Goal: Task Accomplishment & Management: Manage account settings

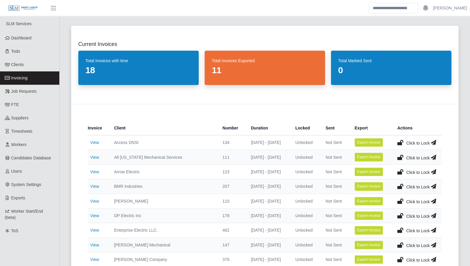
click at [96, 170] on link "View" at bounding box center [94, 172] width 9 height 5
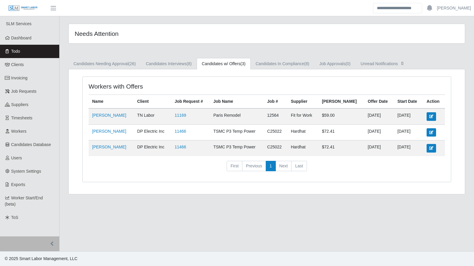
click at [31, 122] on link "Timesheets" at bounding box center [29, 118] width 59 height 13
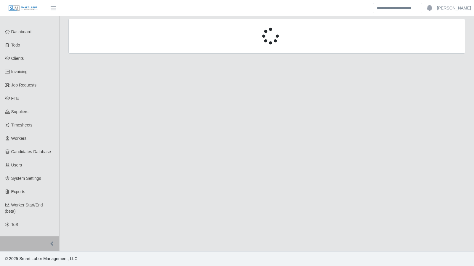
click at [22, 138] on span "Workers" at bounding box center [18, 138] width 15 height 5
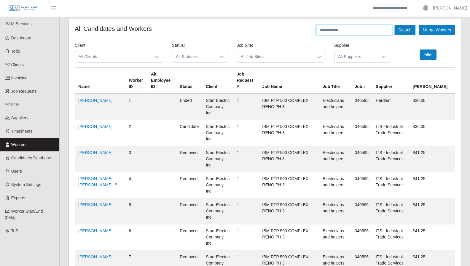
click at [334, 35] on input "text" at bounding box center [354, 30] width 76 height 10
type input "*"
type input "*****"
click at [394, 25] on button "Search" at bounding box center [404, 30] width 21 height 10
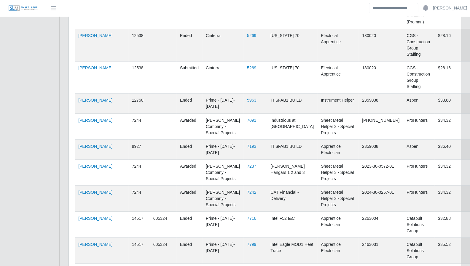
scroll to position [590, 0]
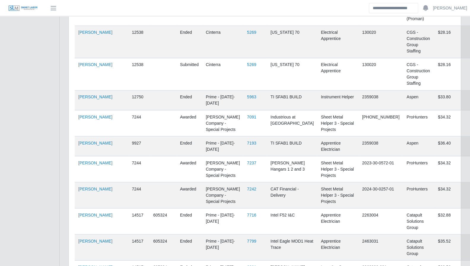
click at [80, 265] on link "[PERSON_NAME]" at bounding box center [95, 267] width 34 height 5
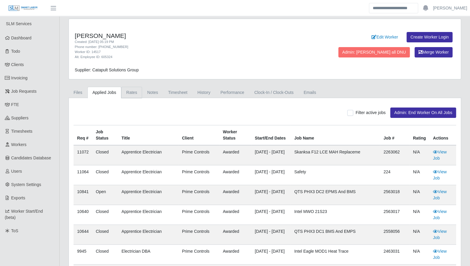
click at [138, 91] on link "Rates" at bounding box center [131, 93] width 21 height 12
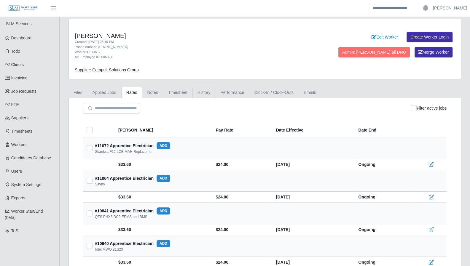
click at [203, 92] on link "History" at bounding box center [203, 93] width 23 height 12
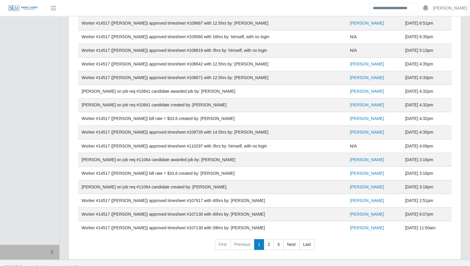
scroll to position [566, 0]
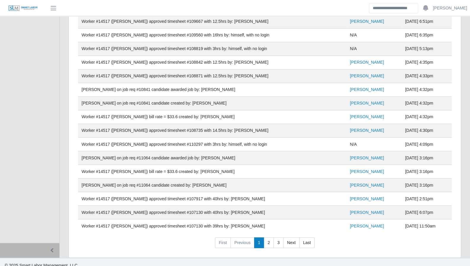
click at [308, 239] on link "Last" at bounding box center [306, 243] width 15 height 11
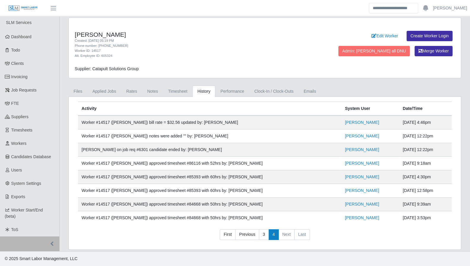
click at [263, 237] on link "3" at bounding box center [264, 235] width 10 height 11
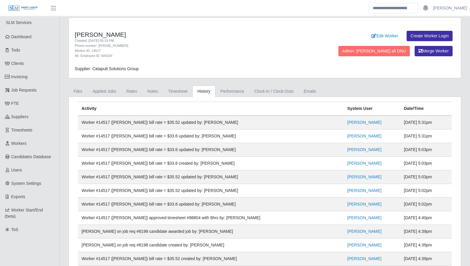
scroll to position [566, 0]
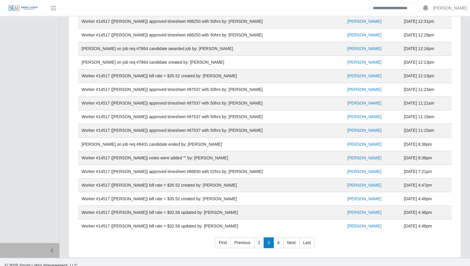
click at [278, 238] on link "4" at bounding box center [278, 243] width 10 height 11
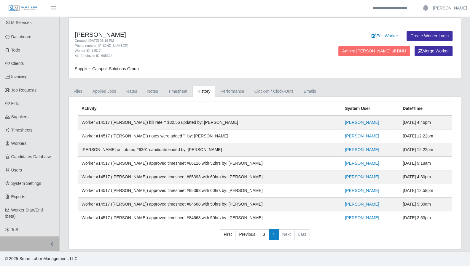
scroll to position [0, 0]
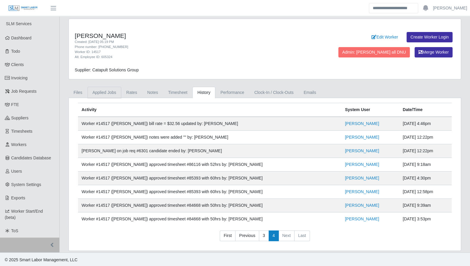
click at [109, 92] on link "Applied Jobs" at bounding box center [104, 93] width 34 height 12
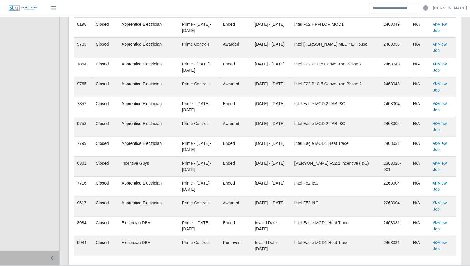
scroll to position [317, 0]
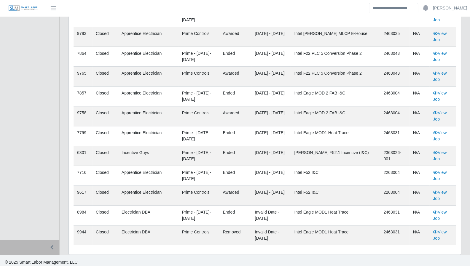
click at [441, 190] on link "View Job" at bounding box center [440, 195] width 14 height 11
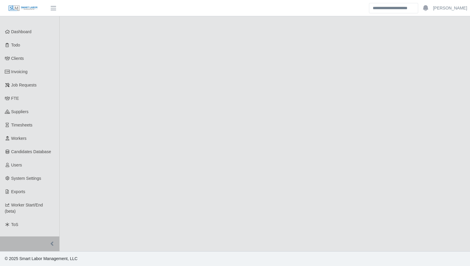
select select "******"
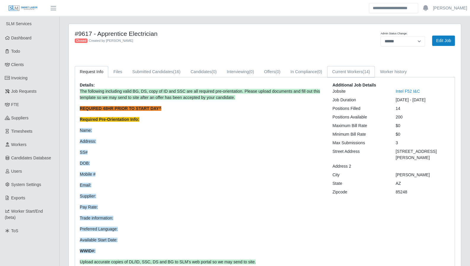
click at [361, 71] on link "Current Workers (14)" at bounding box center [351, 72] width 48 height 12
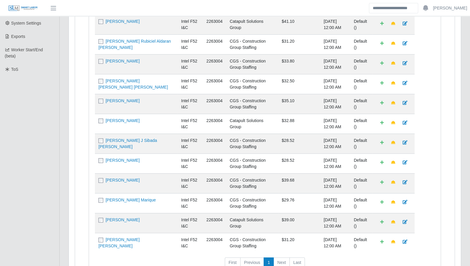
scroll to position [174, 0]
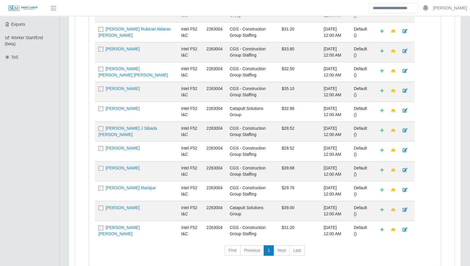
click at [127, 108] on link "David Bojorquez Parra" at bounding box center [123, 108] width 34 height 5
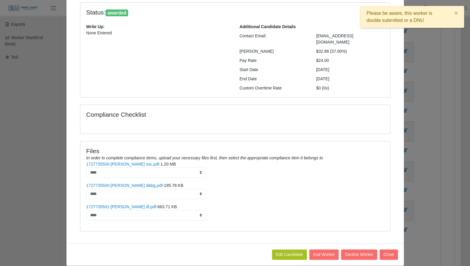
scroll to position [49, 0]
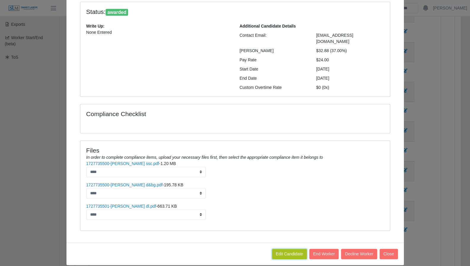
click at [295, 249] on link "Edit Candidate" at bounding box center [289, 254] width 35 height 10
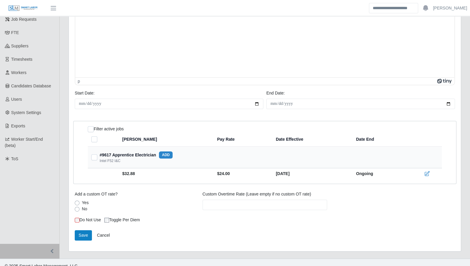
scroll to position [79, 0]
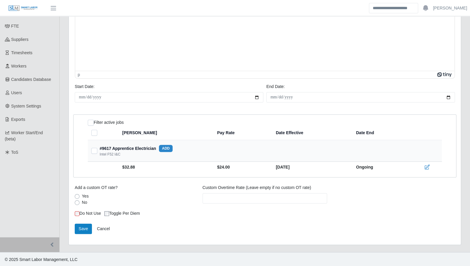
click at [424, 166] on icon at bounding box center [427, 167] width 6 height 6
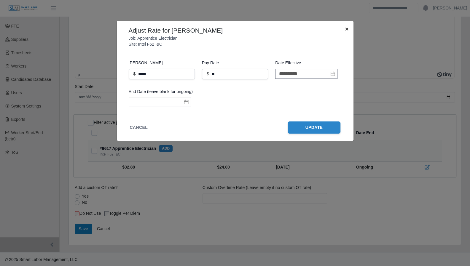
click at [347, 30] on span "×" at bounding box center [347, 29] width 4 height 7
